Goal: Transaction & Acquisition: Download file/media

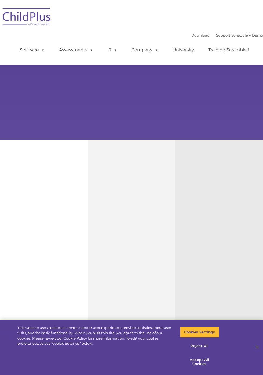
type input ""
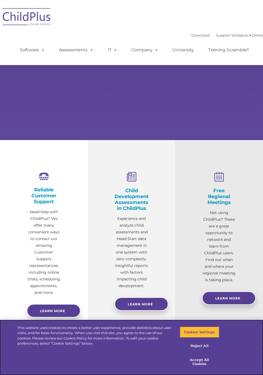
select select "MEDIUM"
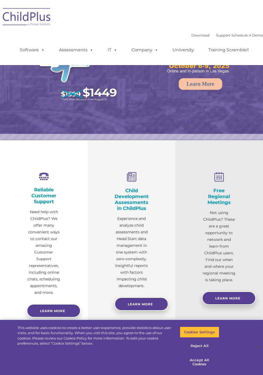
select select "MEDIUM"
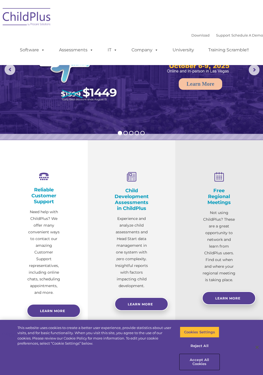
click at [201, 364] on button "Accept All Cookies" at bounding box center [199, 361] width 39 height 15
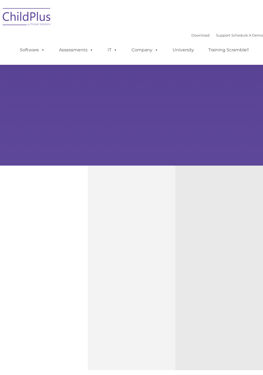
type input ""
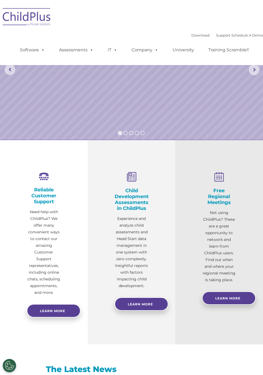
select select "MEDIUM"
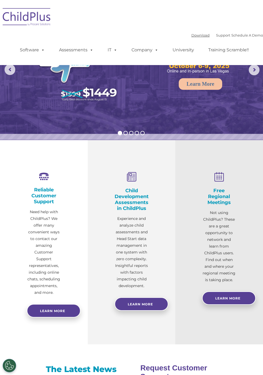
click at [193, 36] on link "Download" at bounding box center [200, 35] width 18 height 4
